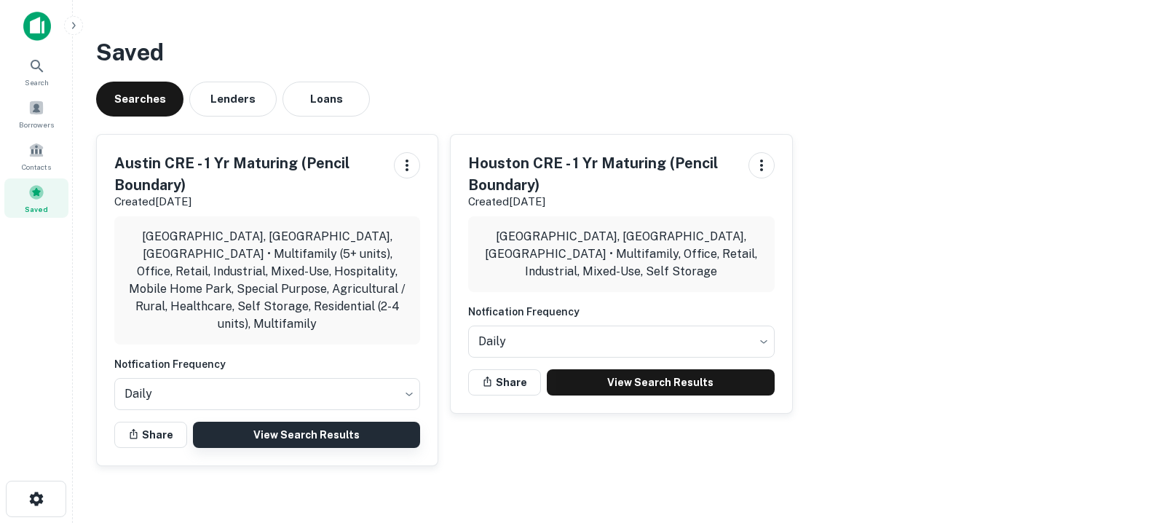
click at [289, 421] on link "View Search Results" at bounding box center [306, 434] width 227 height 26
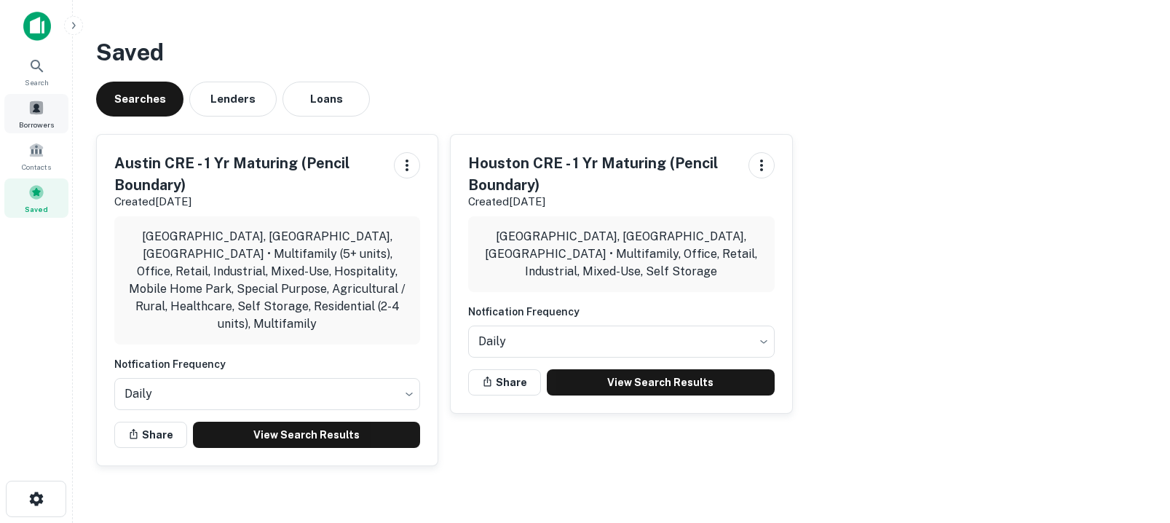
click at [33, 109] on span at bounding box center [36, 108] width 16 height 16
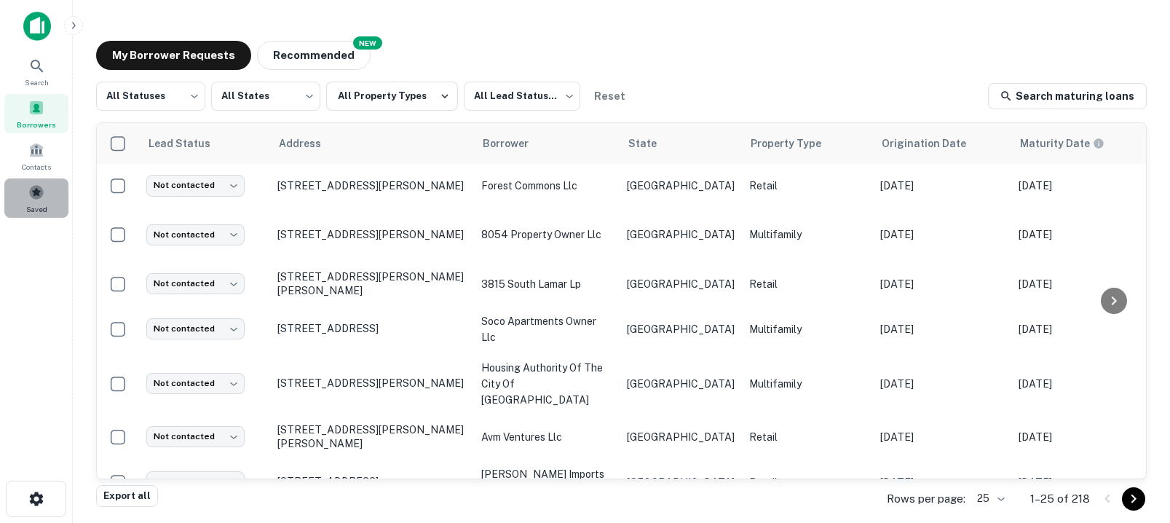
click at [37, 193] on span at bounding box center [36, 192] width 16 height 16
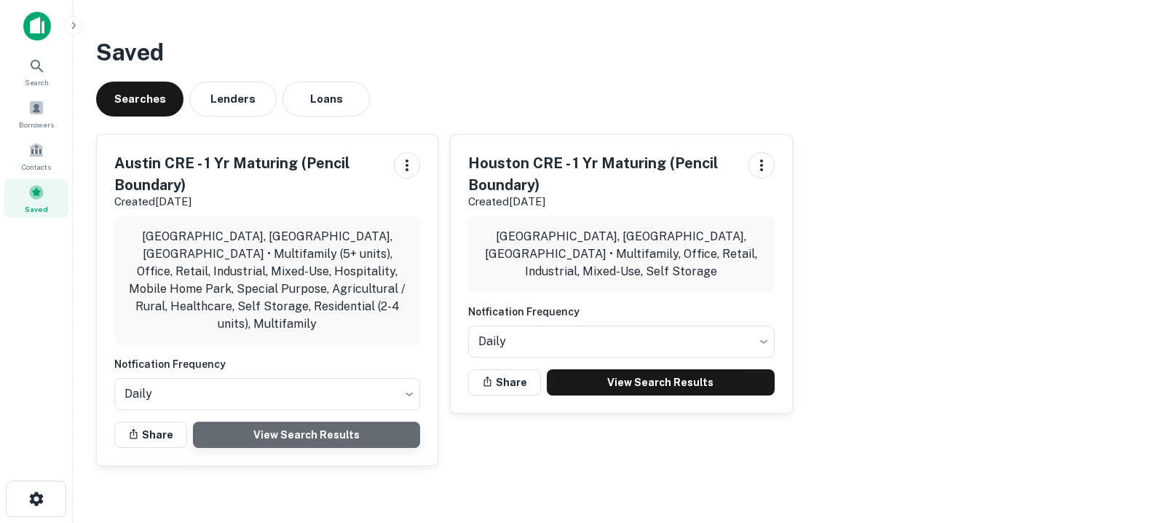
click at [261, 421] on link "View Search Results" at bounding box center [306, 434] width 227 height 26
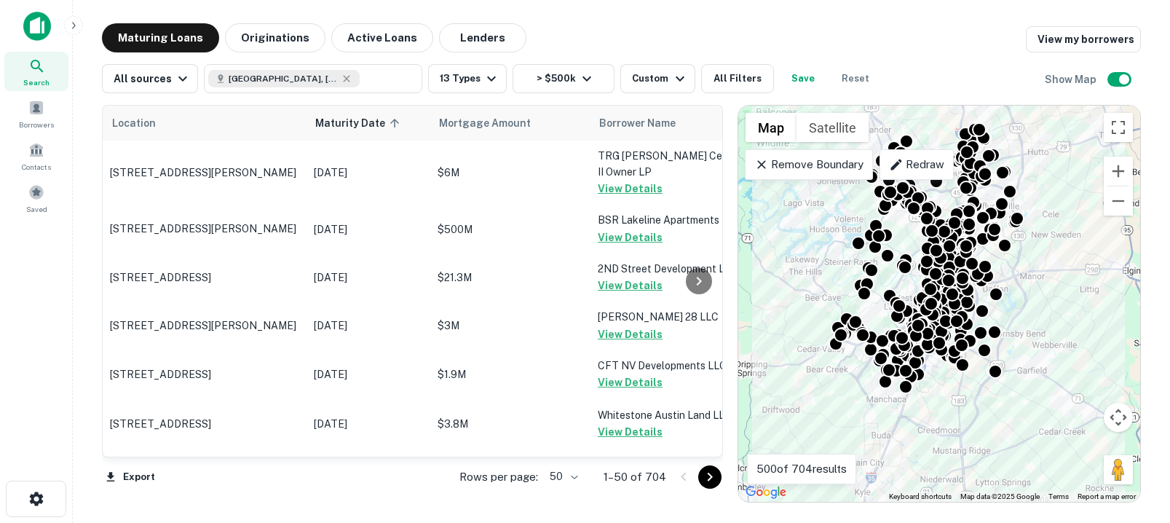
click at [563, 473] on body "Search Borrowers Contacts Saved Maturing Loans Originations Active Loans Lender…" at bounding box center [585, 261] width 1170 height 523
click at [570, 496] on li "100" at bounding box center [565, 492] width 42 height 26
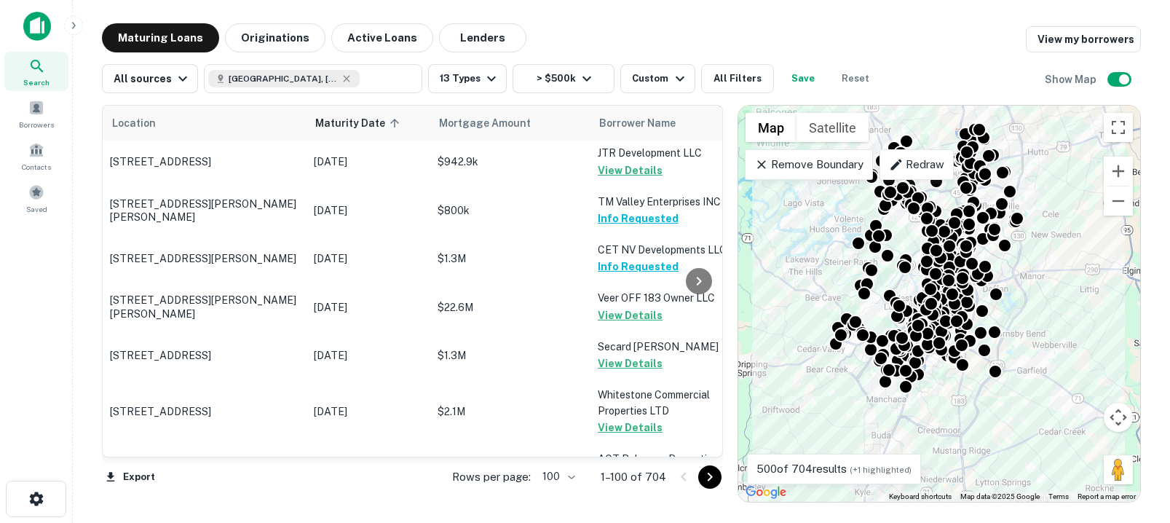
scroll to position [4689, 0]
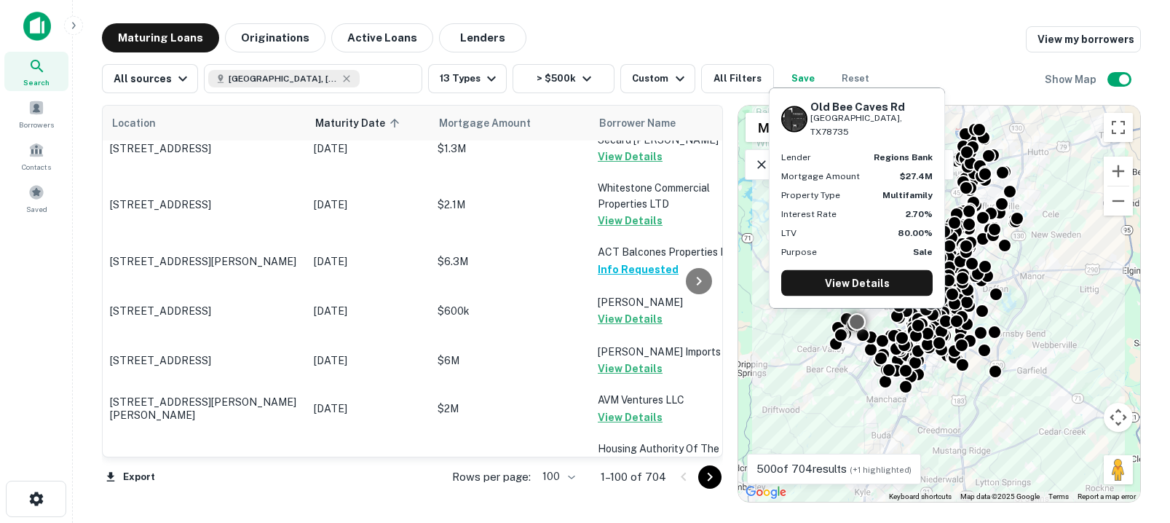
click at [642, 520] on button "Request Borrower Info" at bounding box center [657, 528] width 118 height 17
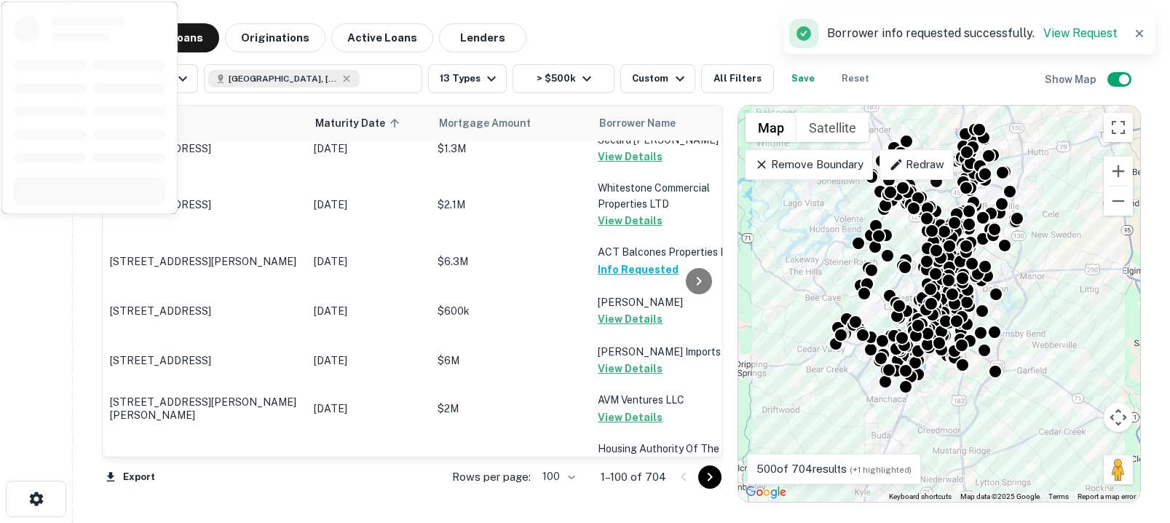
scroll to position [4802, 0]
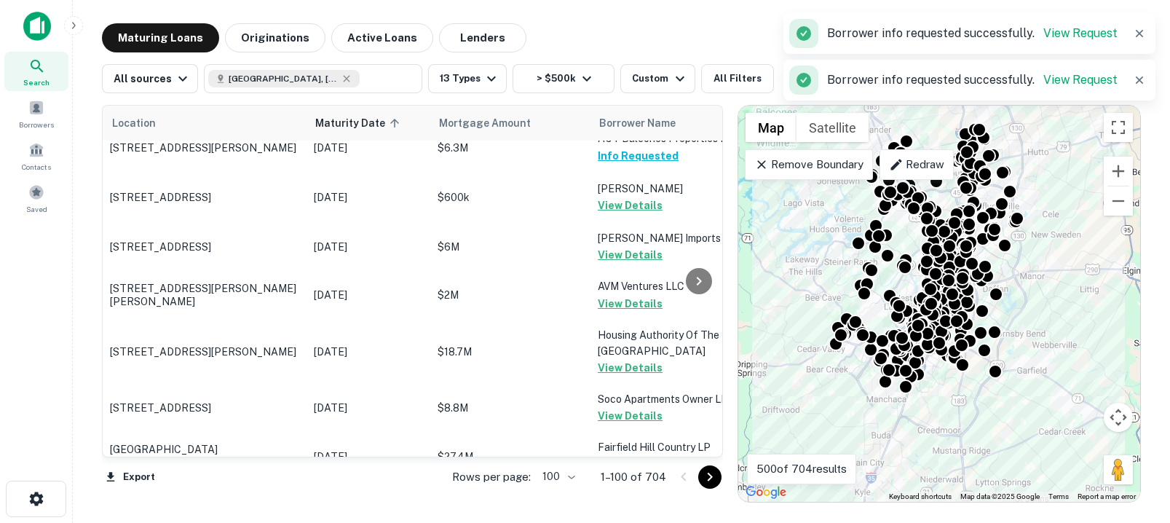
click at [707, 479] on icon "Go to next page" at bounding box center [709, 476] width 5 height 9
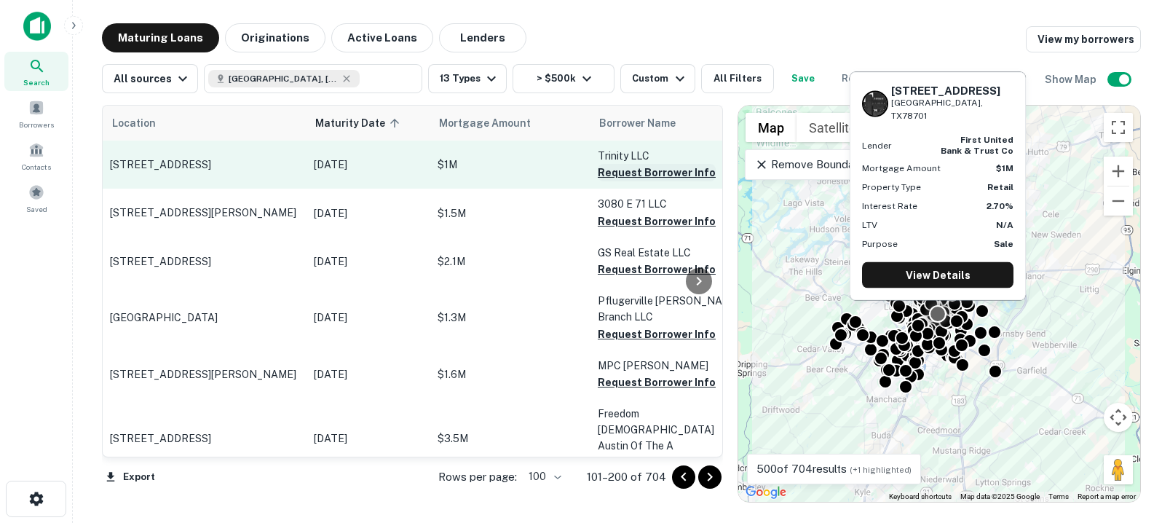
click at [628, 173] on button "Request Borrower Info" at bounding box center [657, 172] width 118 height 17
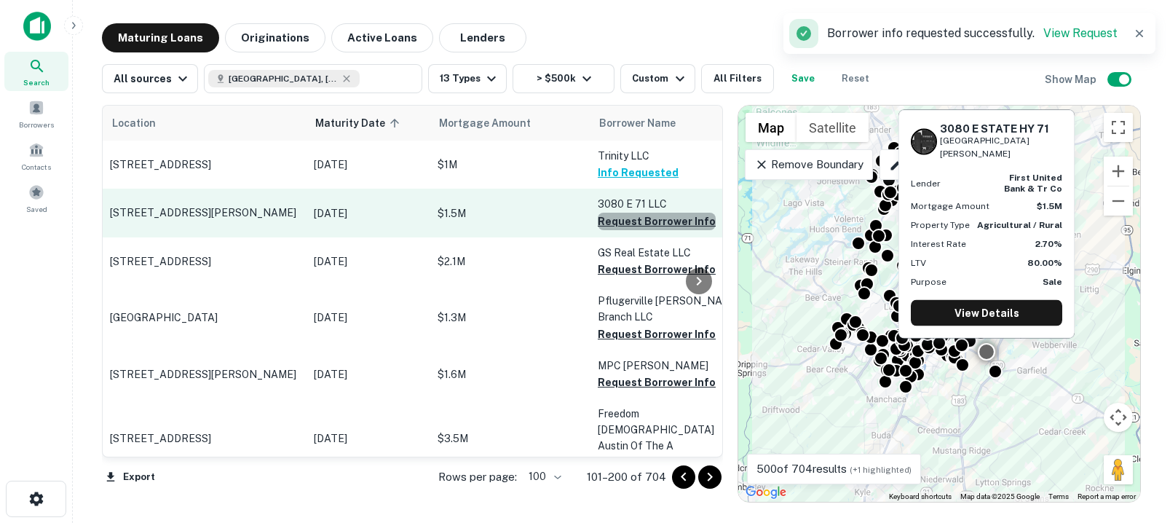
click at [673, 219] on button "Request Borrower Info" at bounding box center [657, 221] width 118 height 17
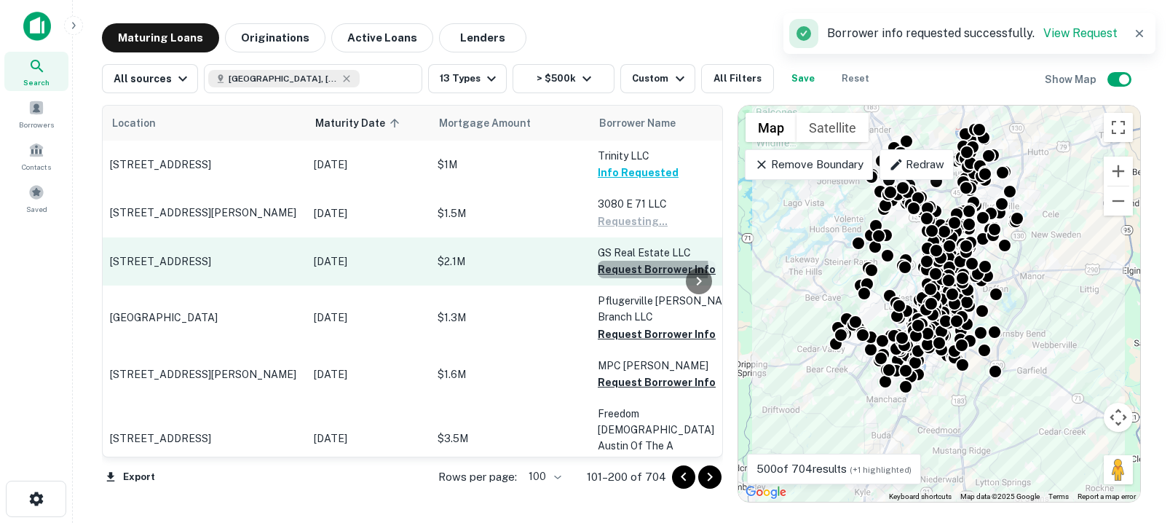
click at [652, 269] on button "Request Borrower Info" at bounding box center [657, 269] width 118 height 17
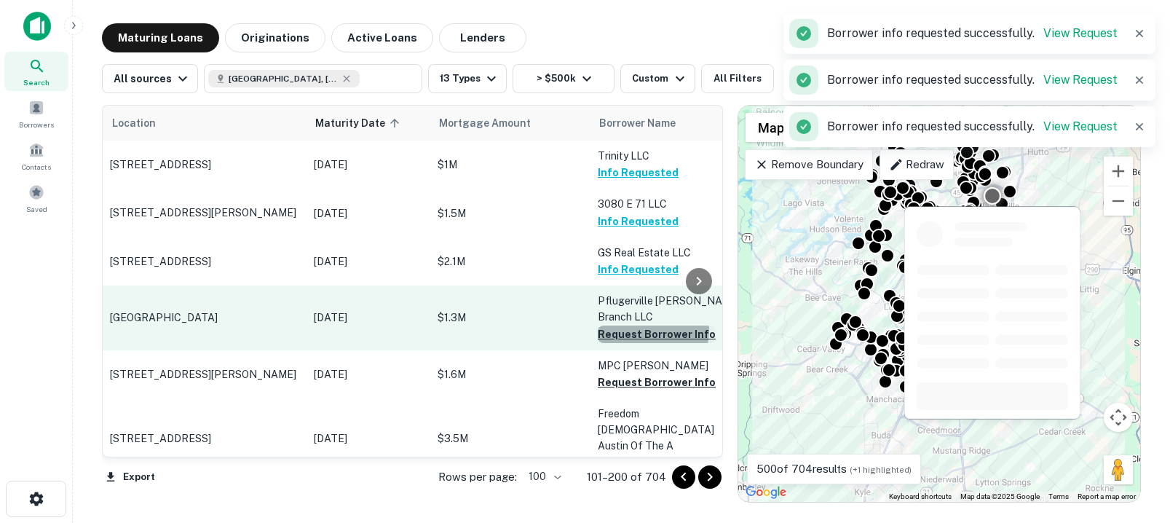
click at [652, 325] on button "Request Borrower Info" at bounding box center [657, 333] width 118 height 17
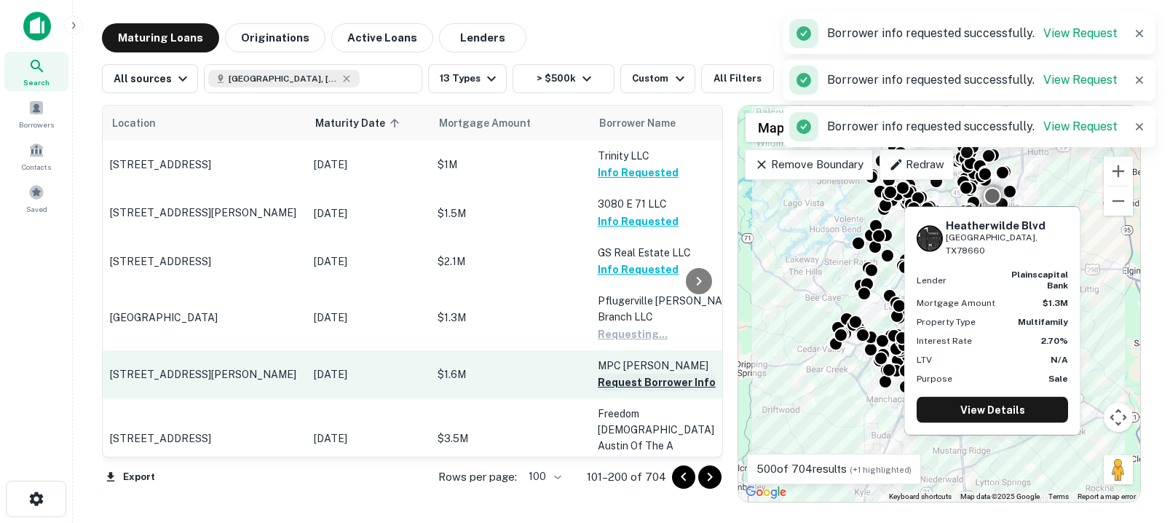
click at [650, 373] on button "Request Borrower Info" at bounding box center [657, 381] width 118 height 17
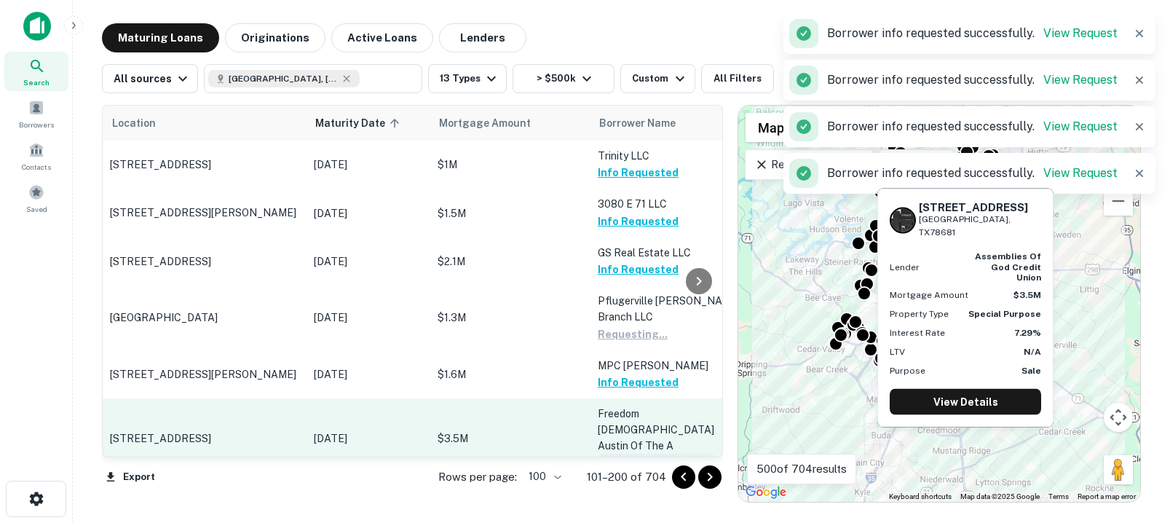
click at [654, 454] on button "Request Borrower Info" at bounding box center [657, 462] width 118 height 17
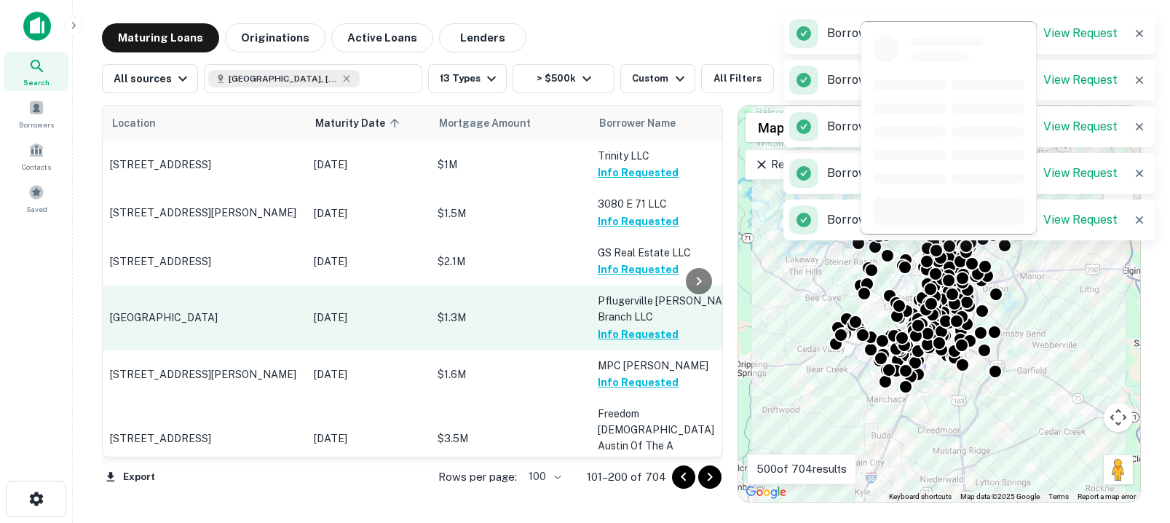
scroll to position [158, 0]
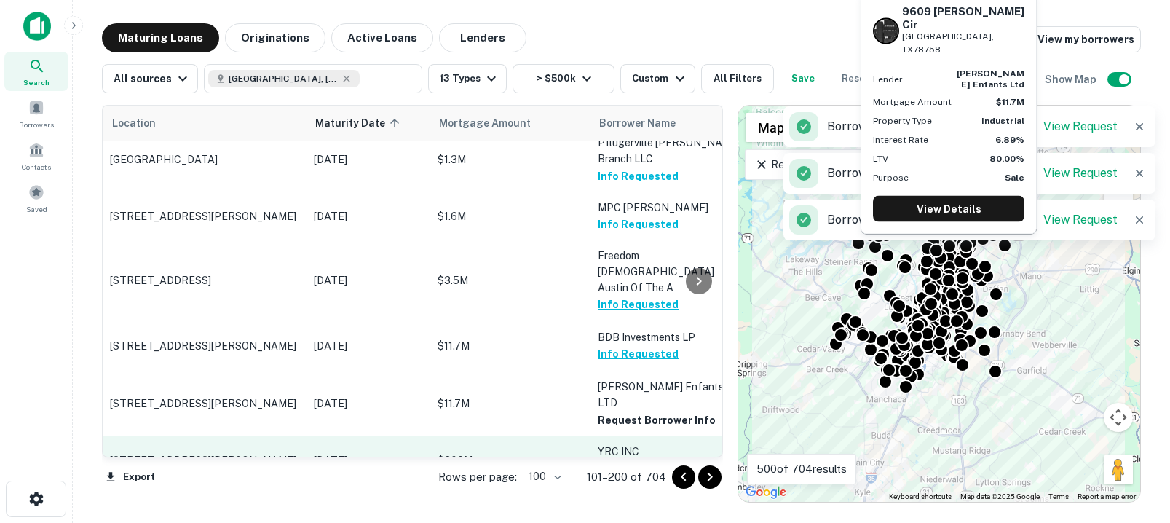
click at [636, 411] on button "Request Borrower Info" at bounding box center [657, 419] width 118 height 17
click at [636, 459] on button "Request Borrower Info" at bounding box center [657, 467] width 118 height 17
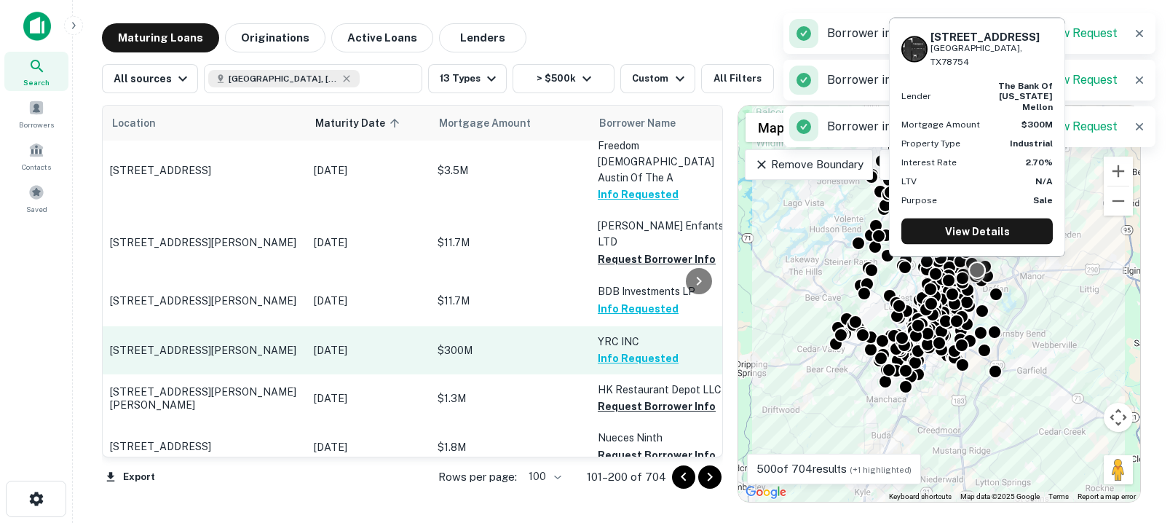
scroll to position [269, 0]
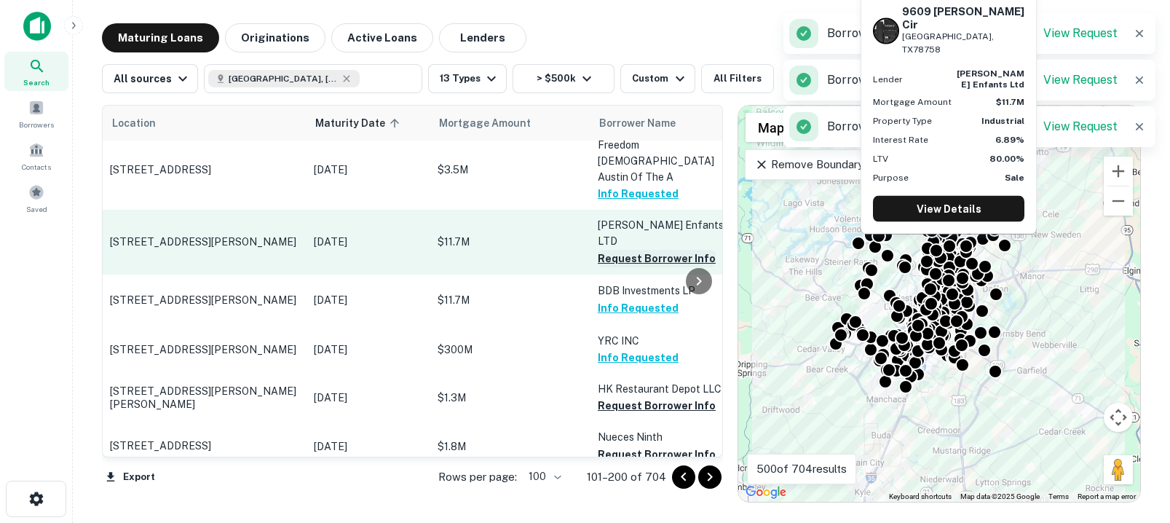
click at [638, 250] on button "Request Borrower Info" at bounding box center [657, 258] width 118 height 17
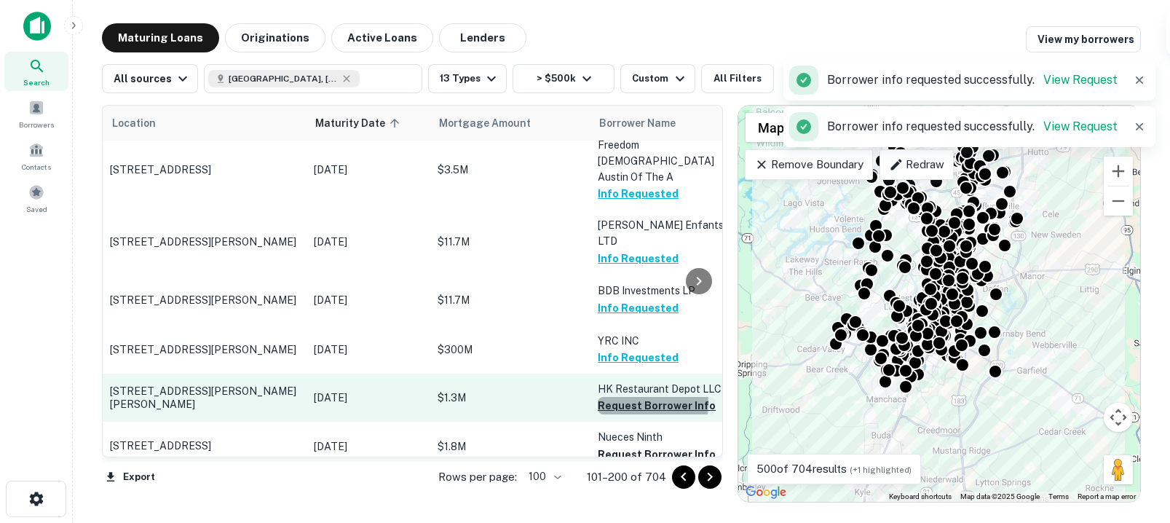
click at [644, 397] on button "Request Borrower Info" at bounding box center [657, 405] width 118 height 17
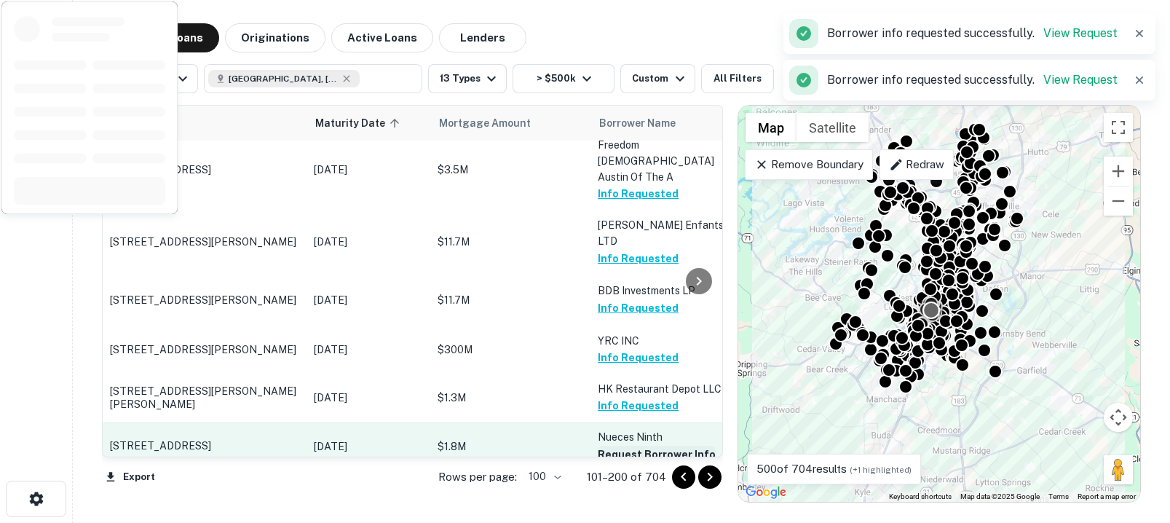
click at [641, 446] on button "Request Borrower Info" at bounding box center [657, 454] width 118 height 17
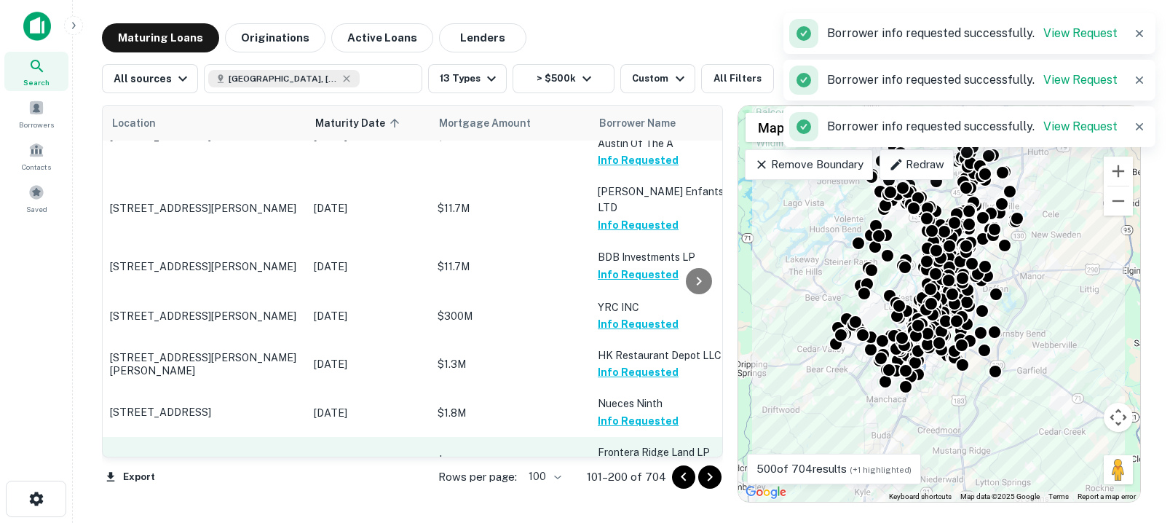
scroll to position [408, 0]
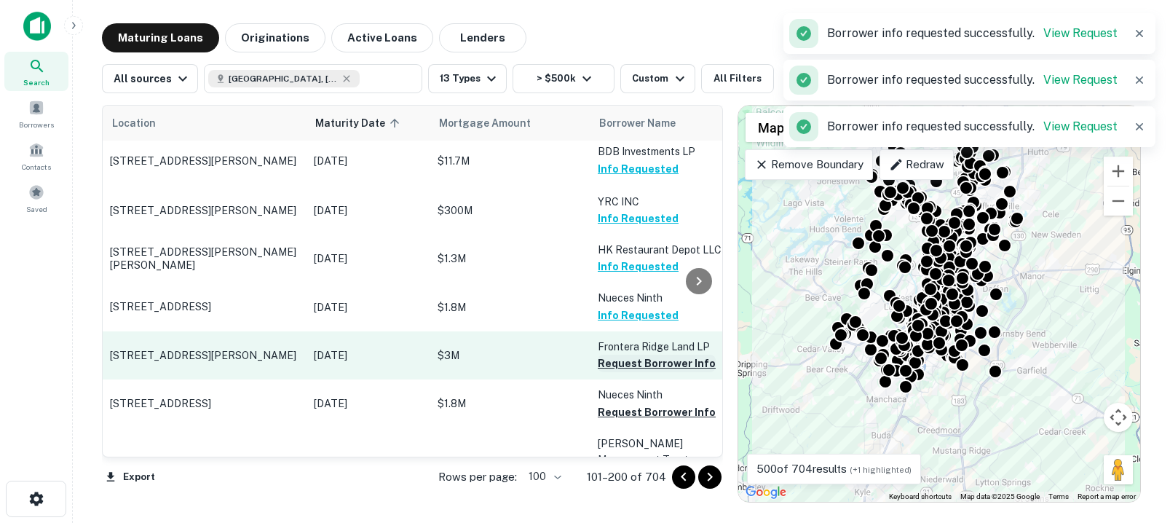
click at [632, 355] on button "Request Borrower Info" at bounding box center [657, 363] width 118 height 17
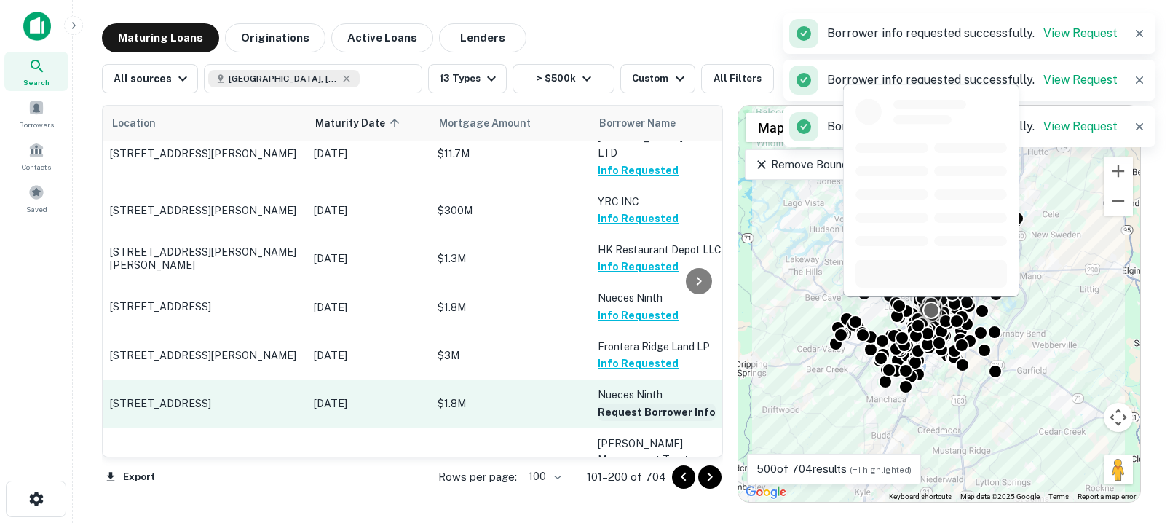
click at [638, 403] on button "Request Borrower Info" at bounding box center [657, 411] width 118 height 17
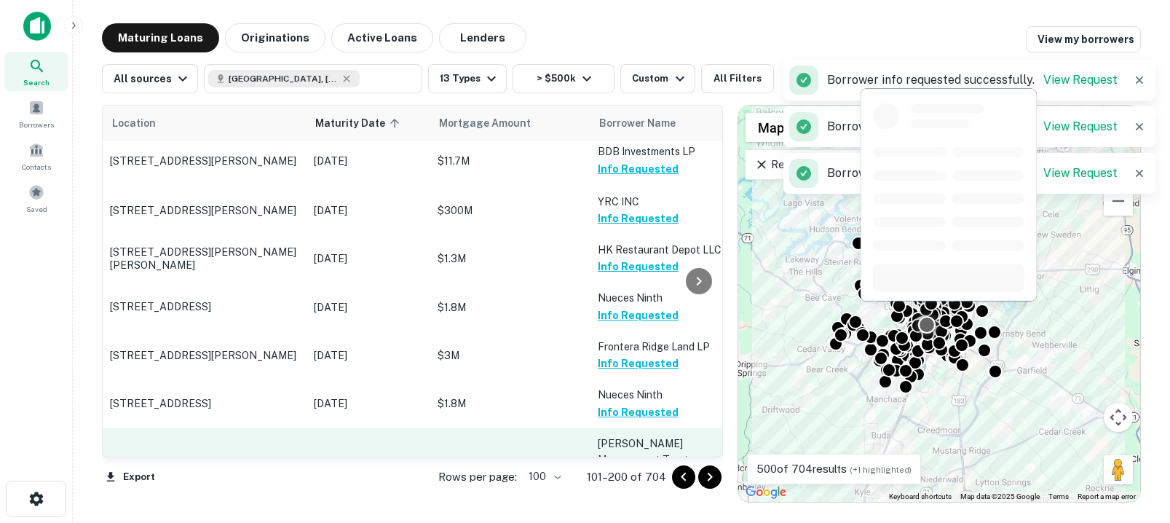
click at [640, 483] on button "Request Borrower Info" at bounding box center [657, 491] width 118 height 17
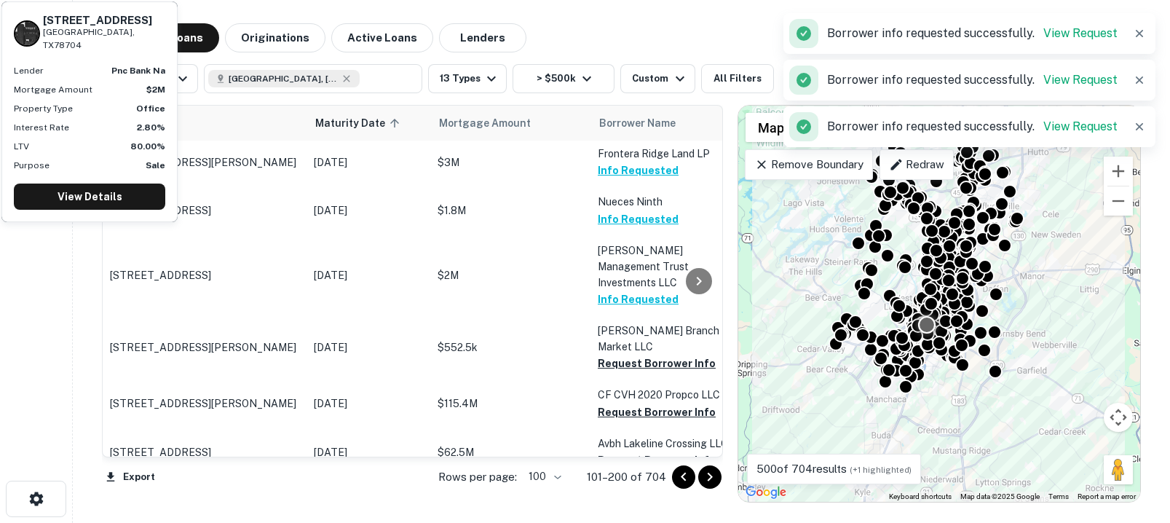
scroll to position [605, 0]
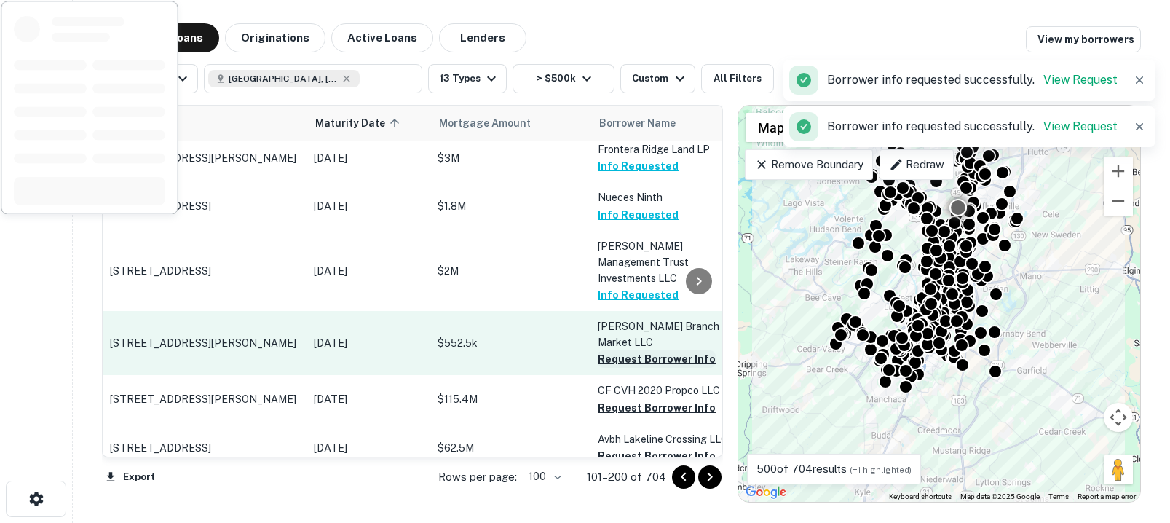
click at [633, 350] on button "Request Borrower Info" at bounding box center [657, 358] width 118 height 17
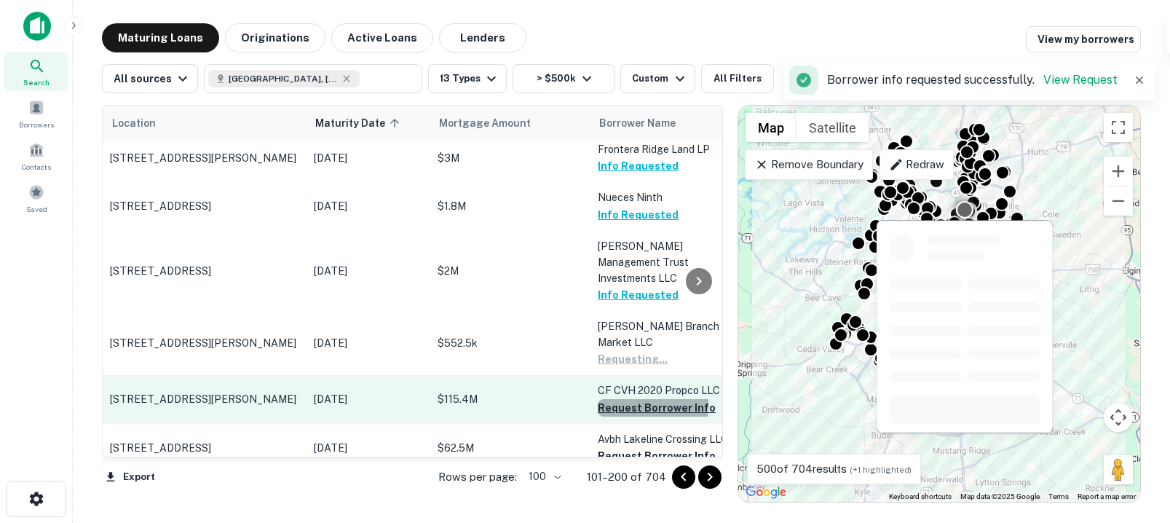
click at [637, 399] on button "Request Borrower Info" at bounding box center [657, 407] width 118 height 17
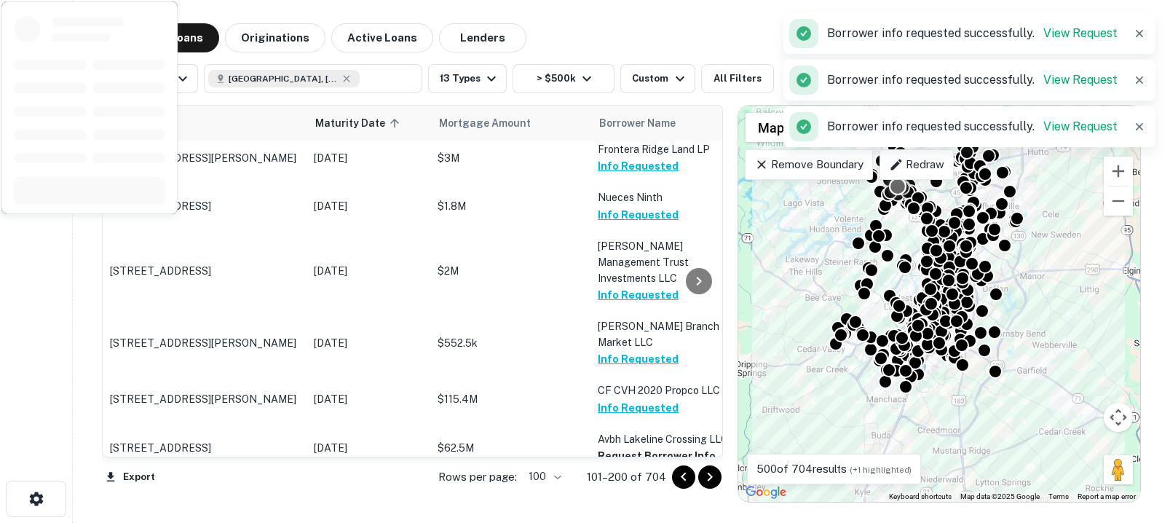
click at [633, 447] on button "Request Borrower Info" at bounding box center [657, 455] width 118 height 17
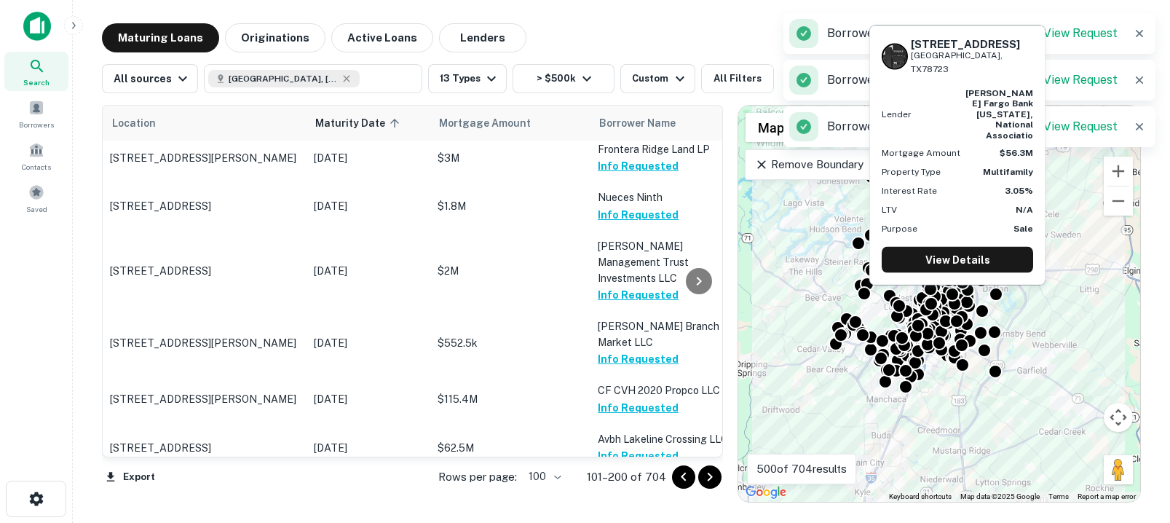
click at [631, 511] on button "Request Borrower Info" at bounding box center [657, 519] width 118 height 17
